Goal: Task Accomplishment & Management: Use online tool/utility

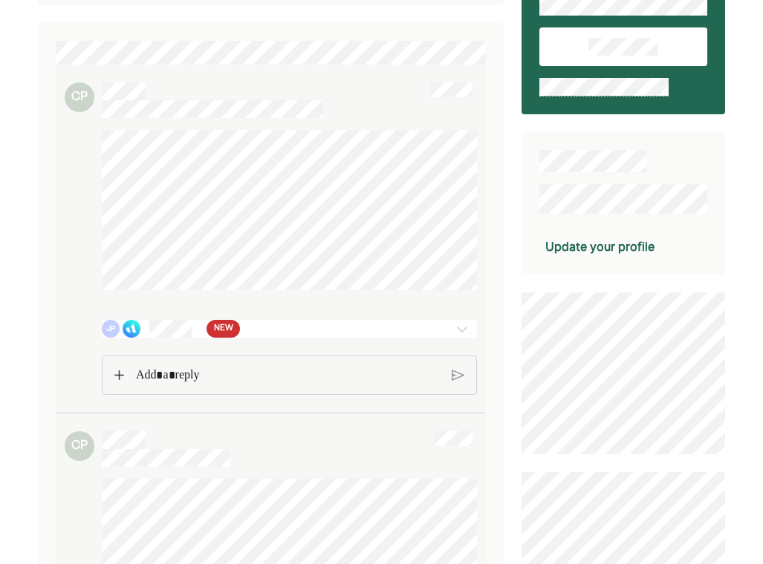
scroll to position [171, 0]
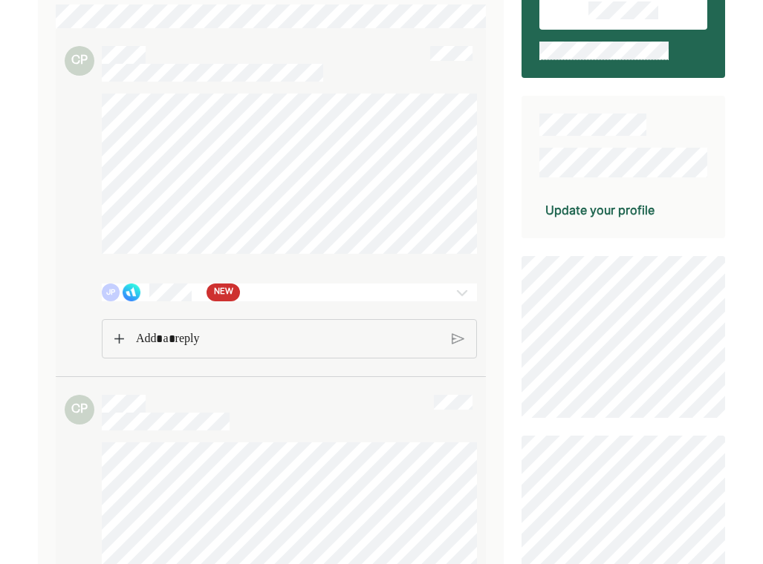
click at [460, 293] on img at bounding box center [462, 293] width 18 height 18
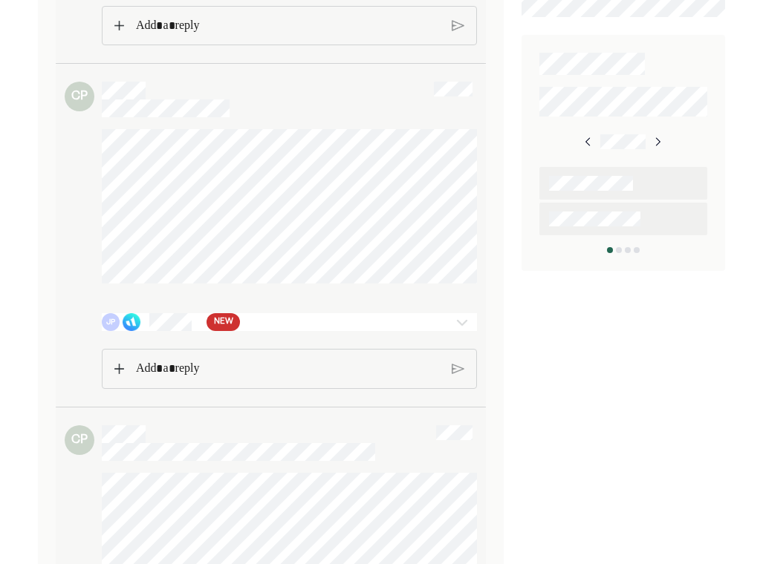
scroll to position [766, 0]
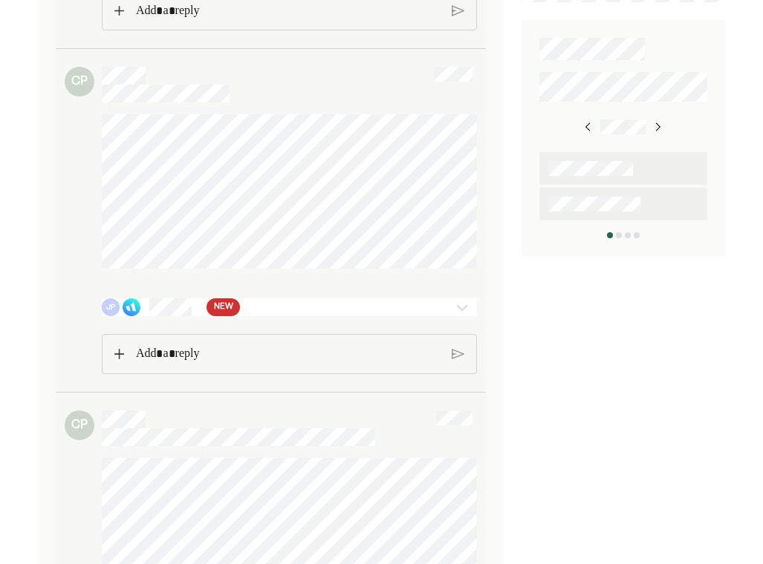
click at [460, 316] on img at bounding box center [462, 307] width 18 height 18
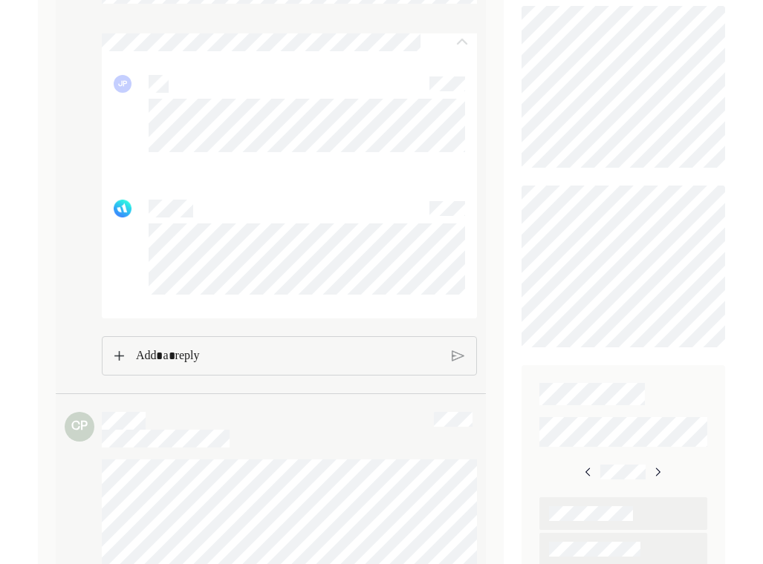
scroll to position [424, 0]
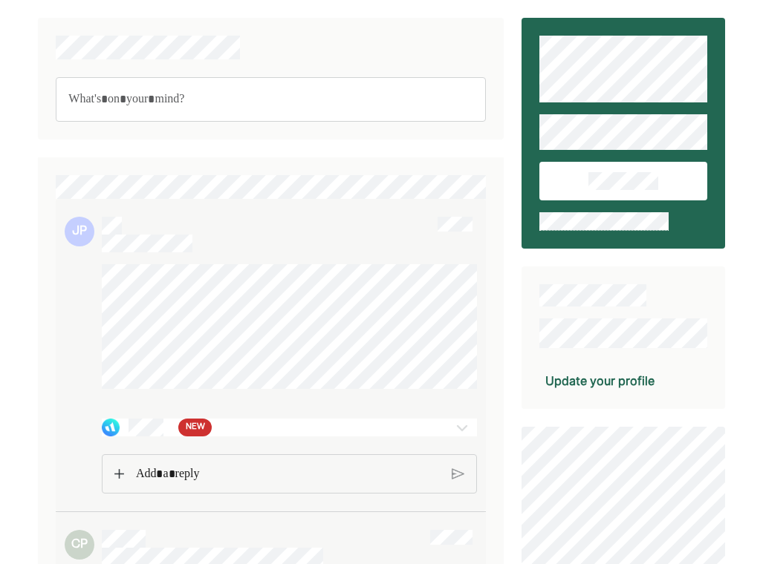
click at [460, 437] on img at bounding box center [462, 428] width 18 height 18
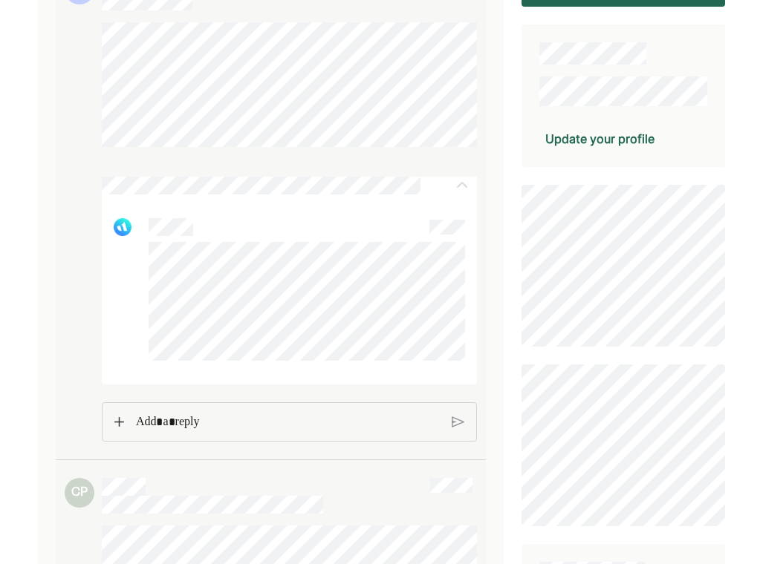
scroll to position [239, 0]
